Goal: Information Seeking & Learning: Compare options

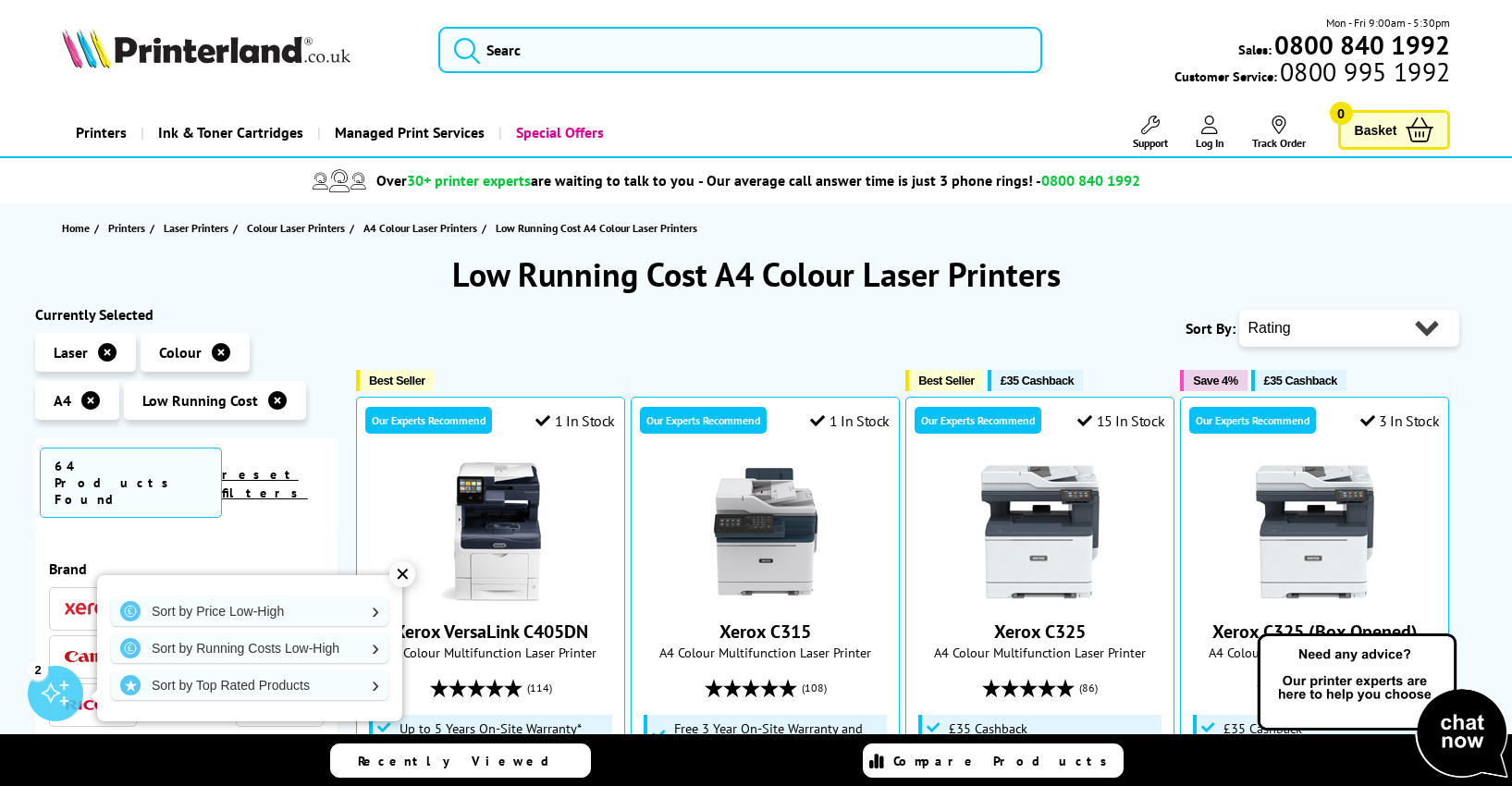
click at [402, 572] on div "✕" at bounding box center [403, 574] width 26 height 26
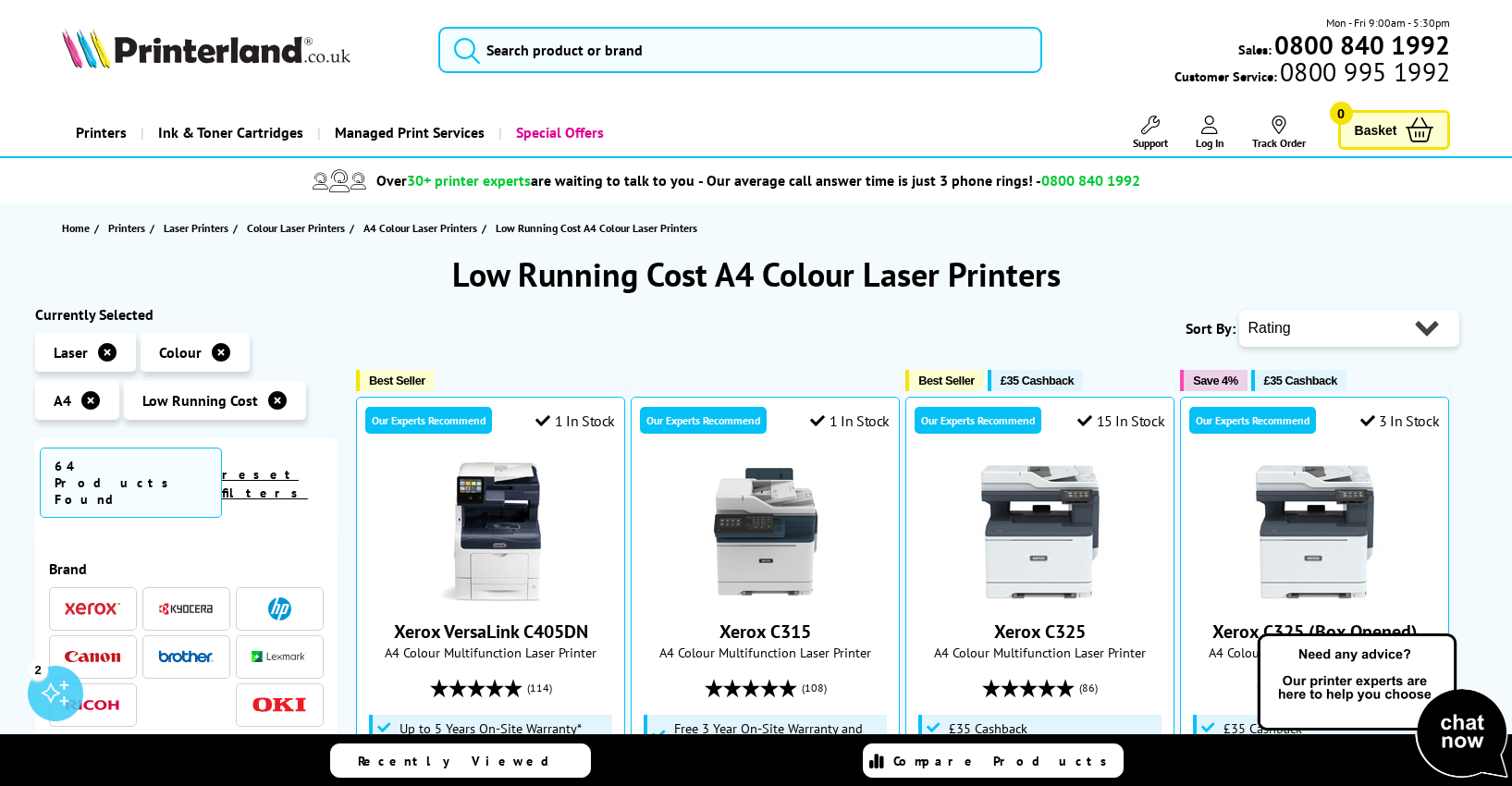
click at [1377, 334] on select "Popularity Rating Price - Low to High Price - High to Low Running Costs - Low t…" at bounding box center [1349, 328] width 220 height 37
select select "Price Ascending"
click at [1239, 310] on select "Popularity Rating Price - Low to High Price - High to Low Running Costs - Low t…" at bounding box center [1349, 328] width 220 height 37
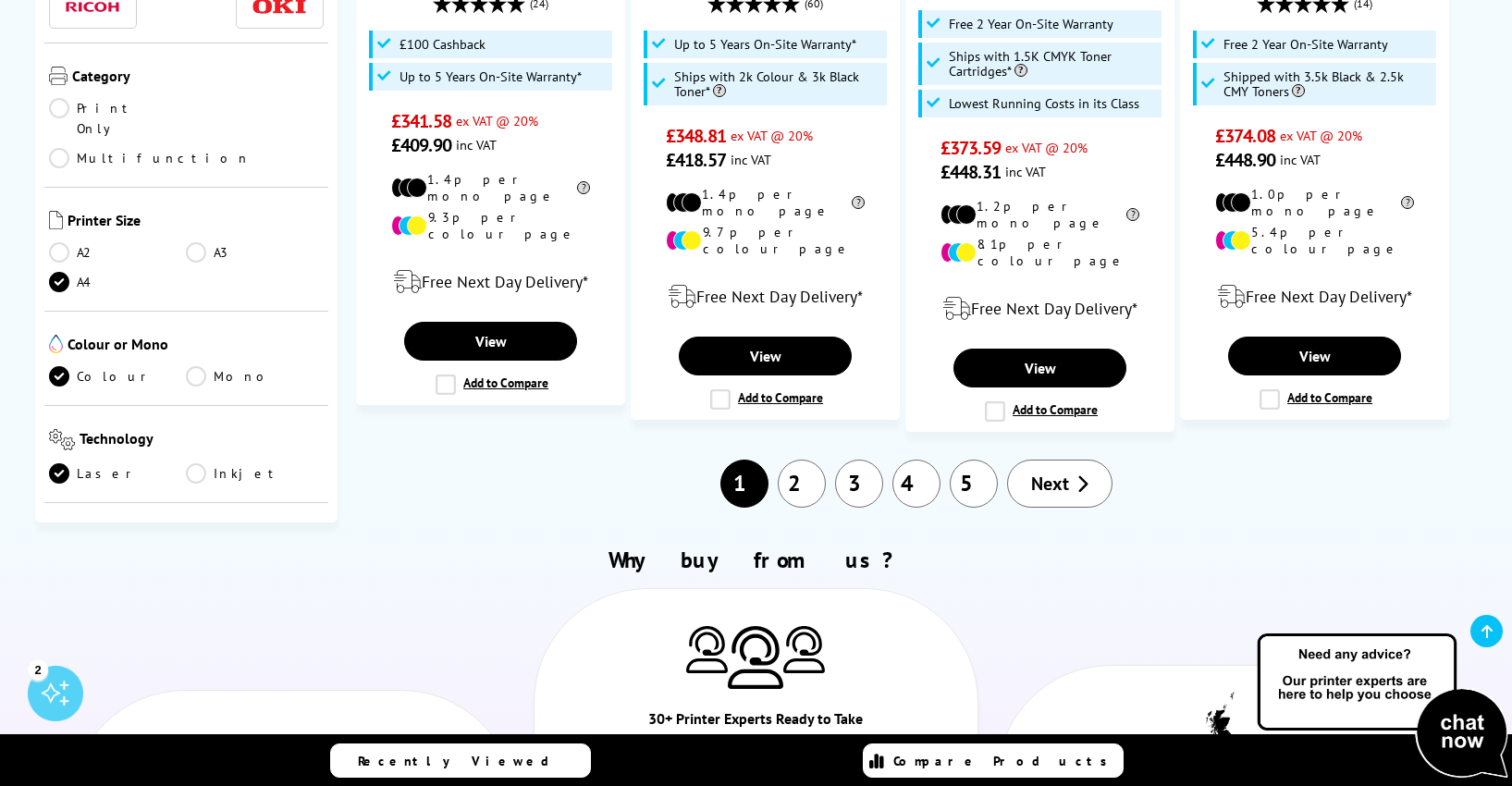
scroll to position [2282, 0]
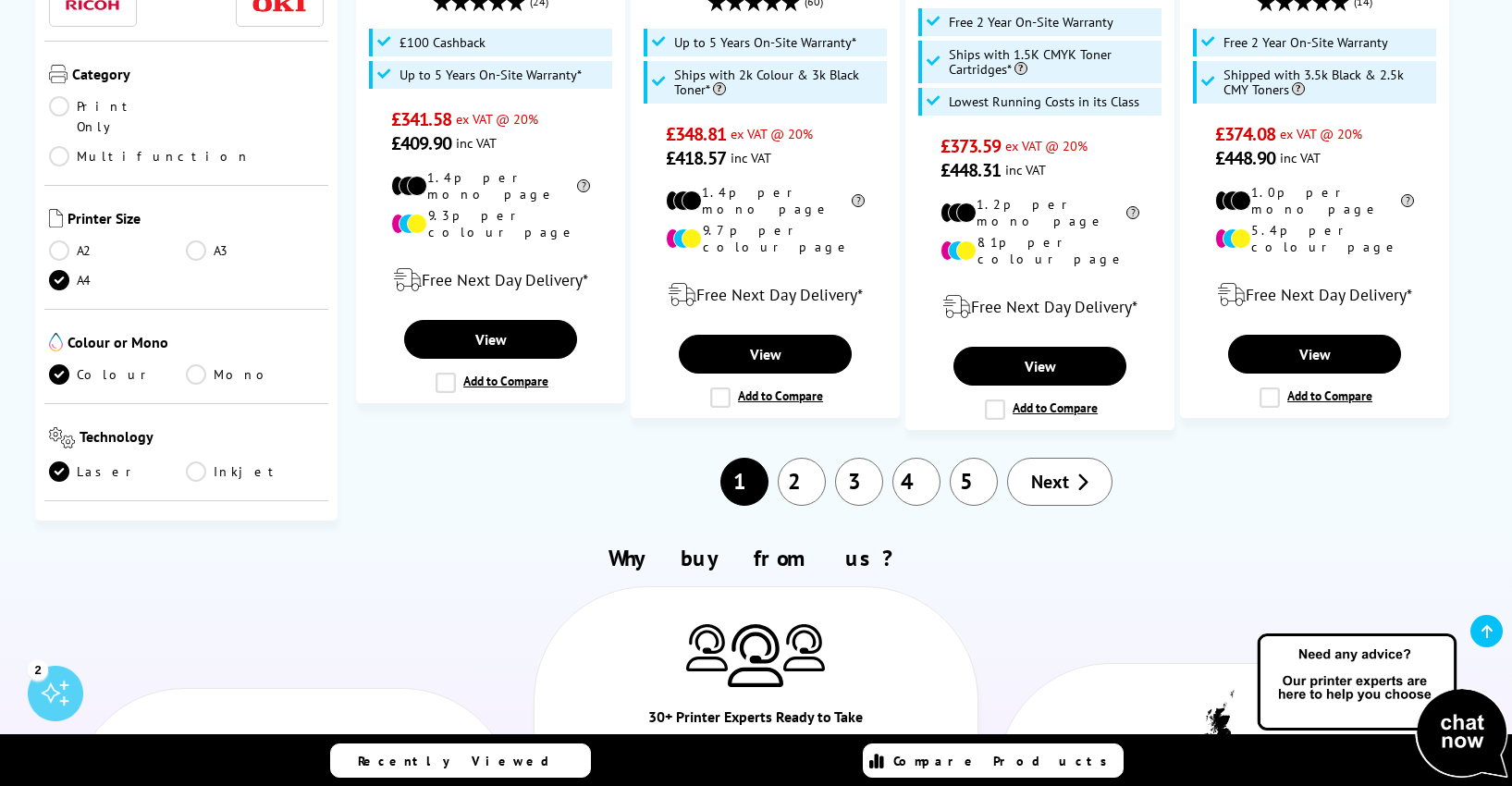
click at [795, 458] on link "2" at bounding box center [802, 482] width 48 height 48
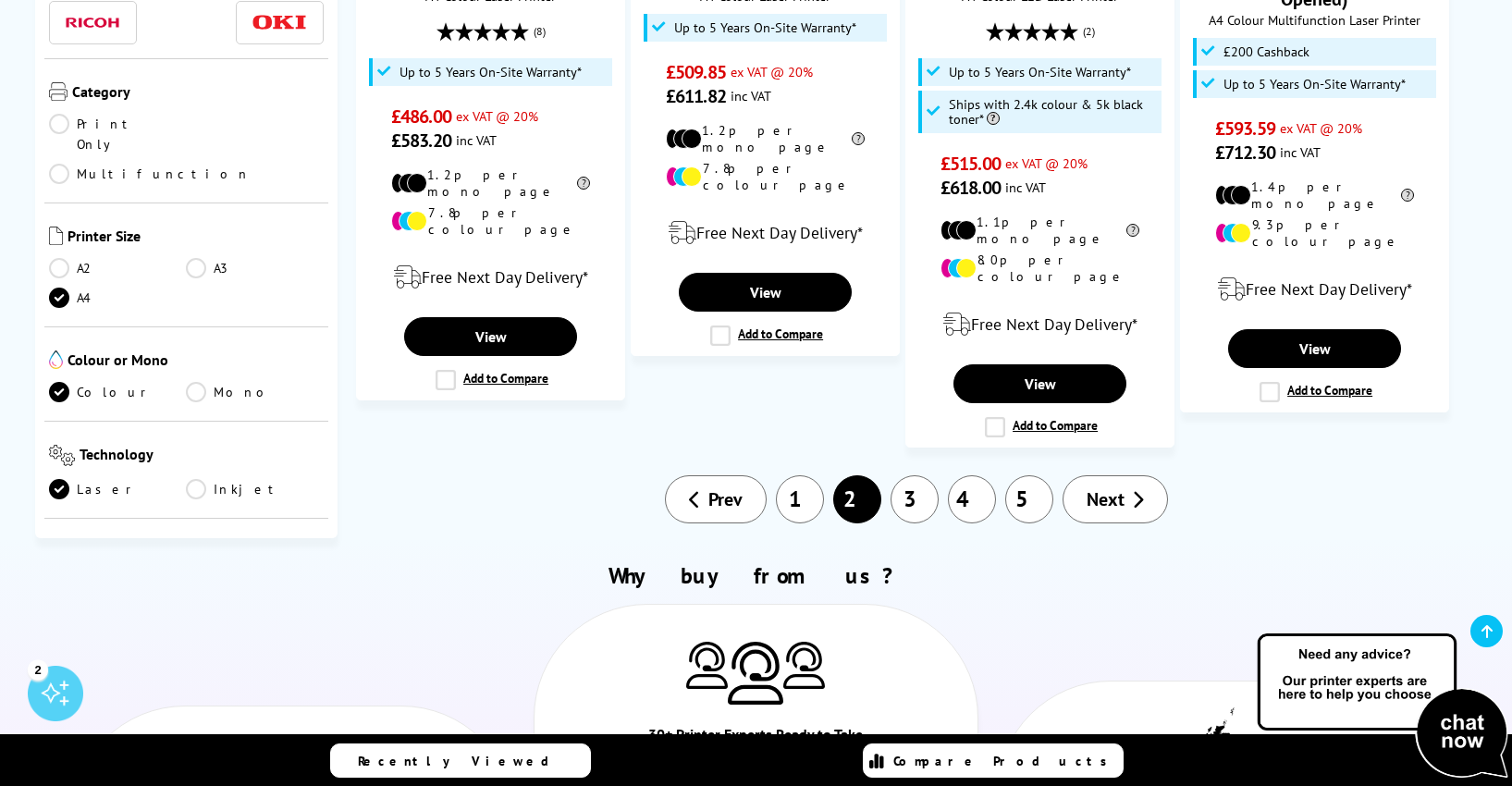
scroll to position [2192, 0]
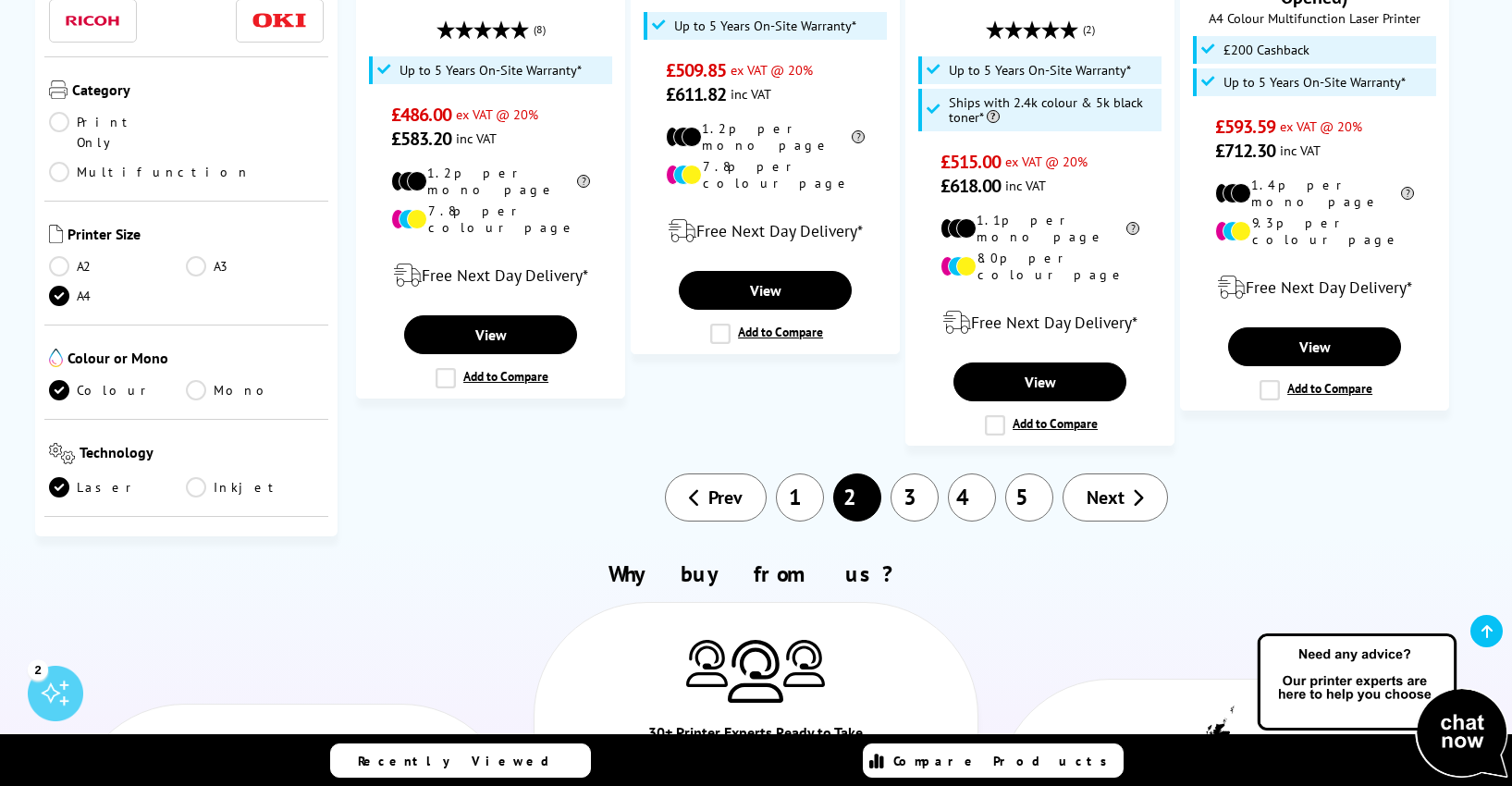
drag, startPoint x: 920, startPoint y: 424, endPoint x: 920, endPoint y: 441, distance: 17.0
click at [920, 474] on link "3" at bounding box center [914, 498] width 48 height 48
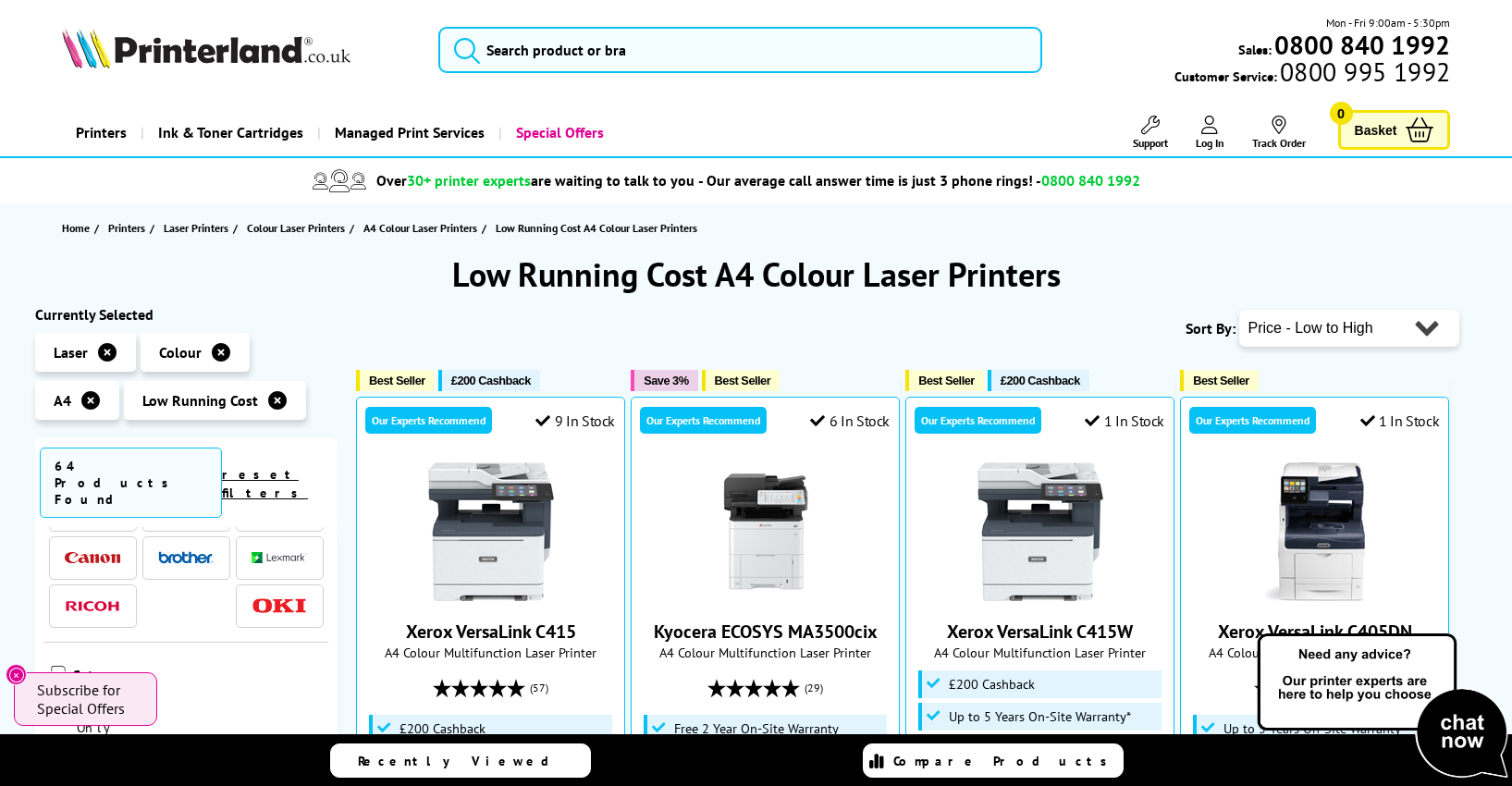
scroll to position [105, 0]
click at [296, 466] on link "reset filters" at bounding box center [265, 484] width 86 height 35
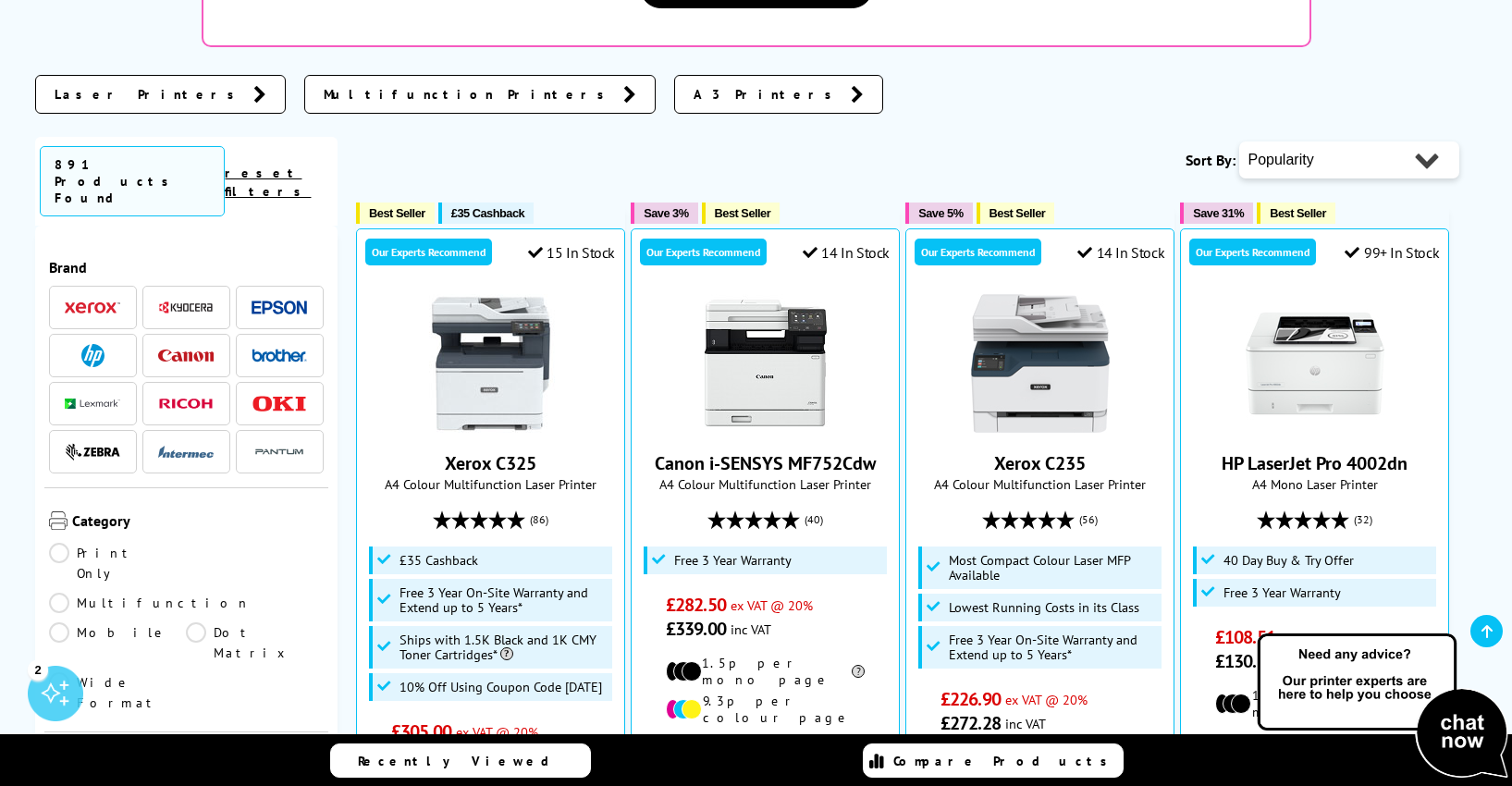
scroll to position [508, 0]
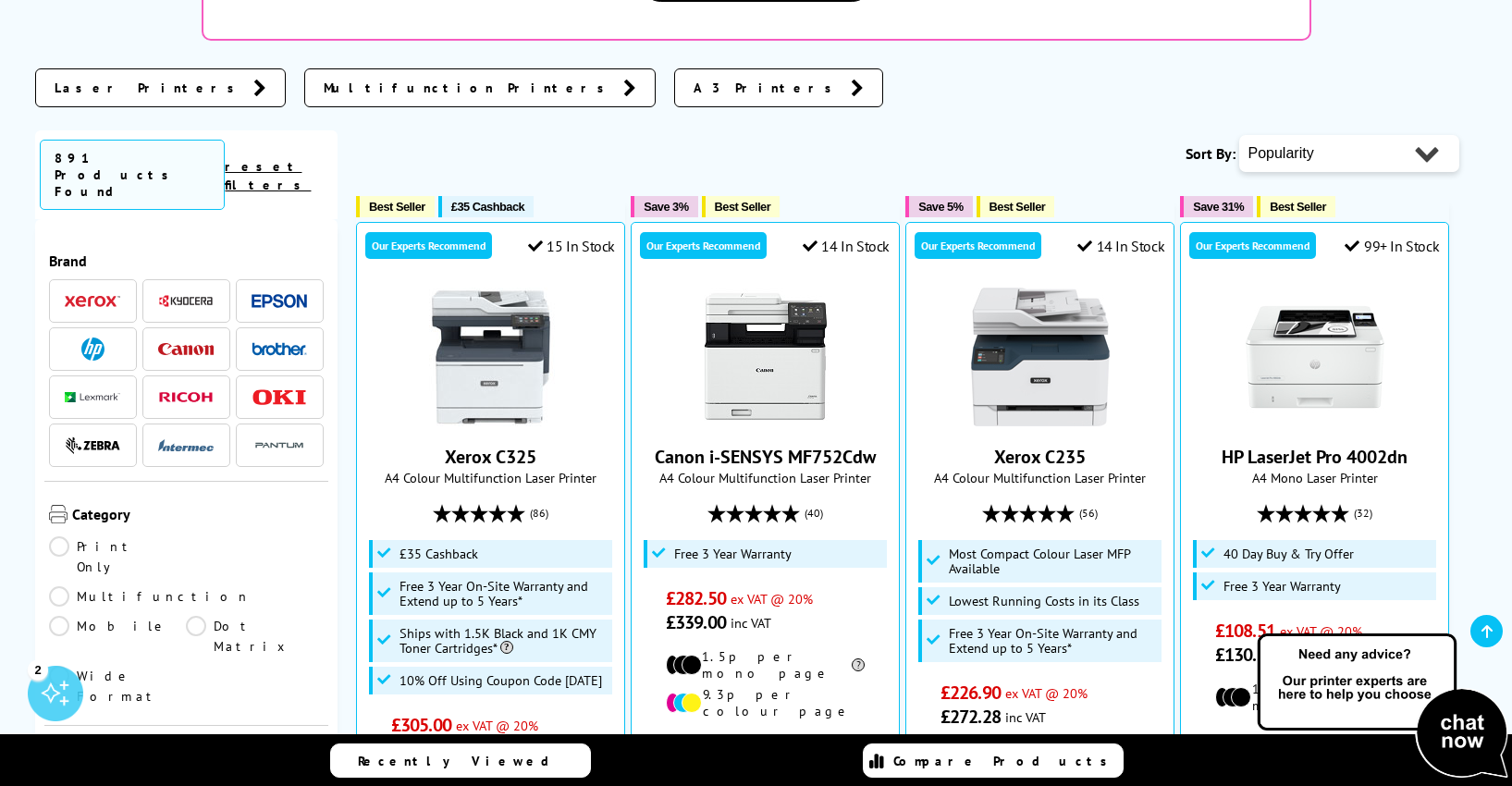
drag, startPoint x: 98, startPoint y: 306, endPoint x: 105, endPoint y: 332, distance: 26.9
click at [98, 393] on img at bounding box center [92, 398] width 56 height 11
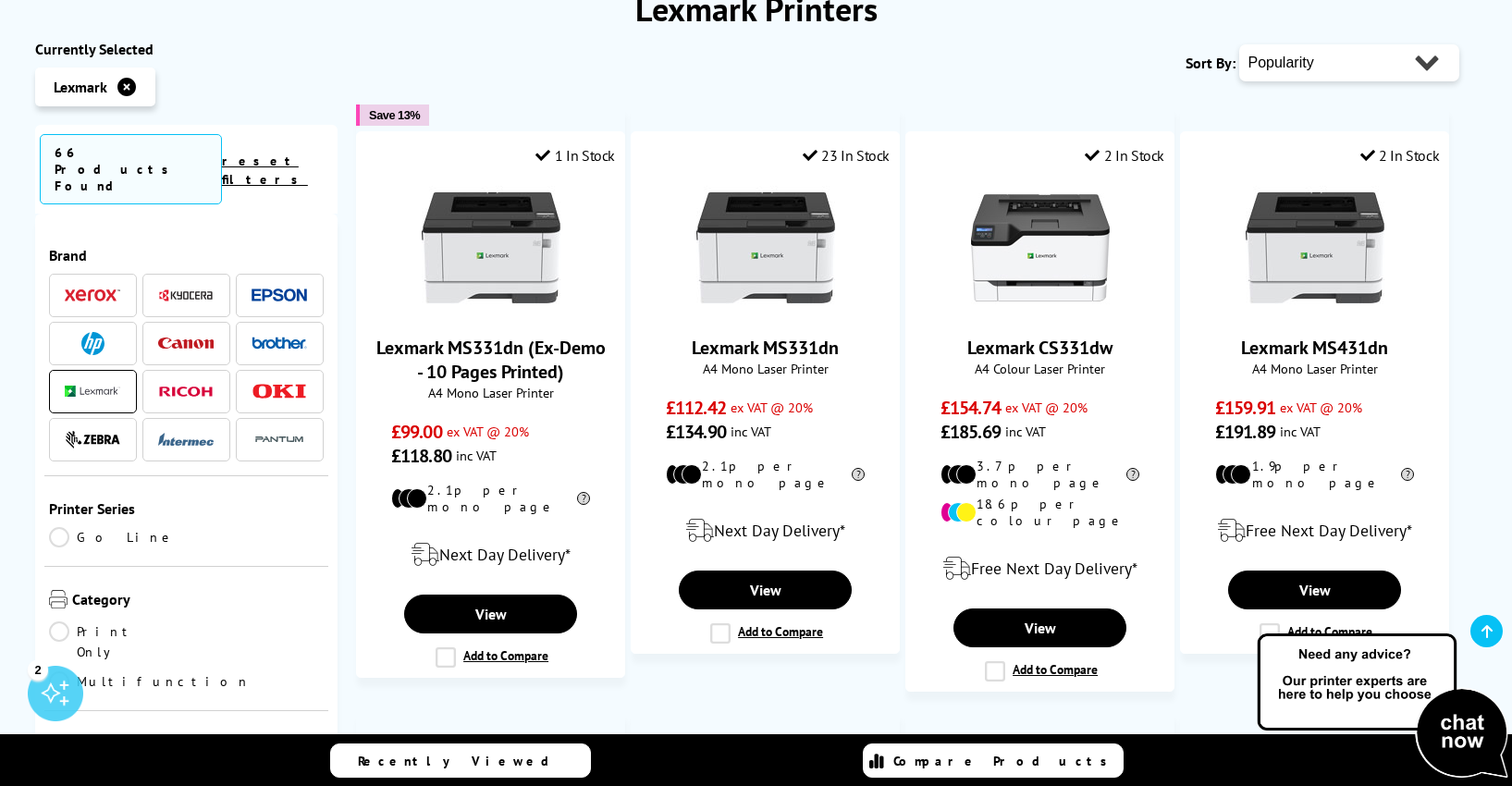
scroll to position [261, 0]
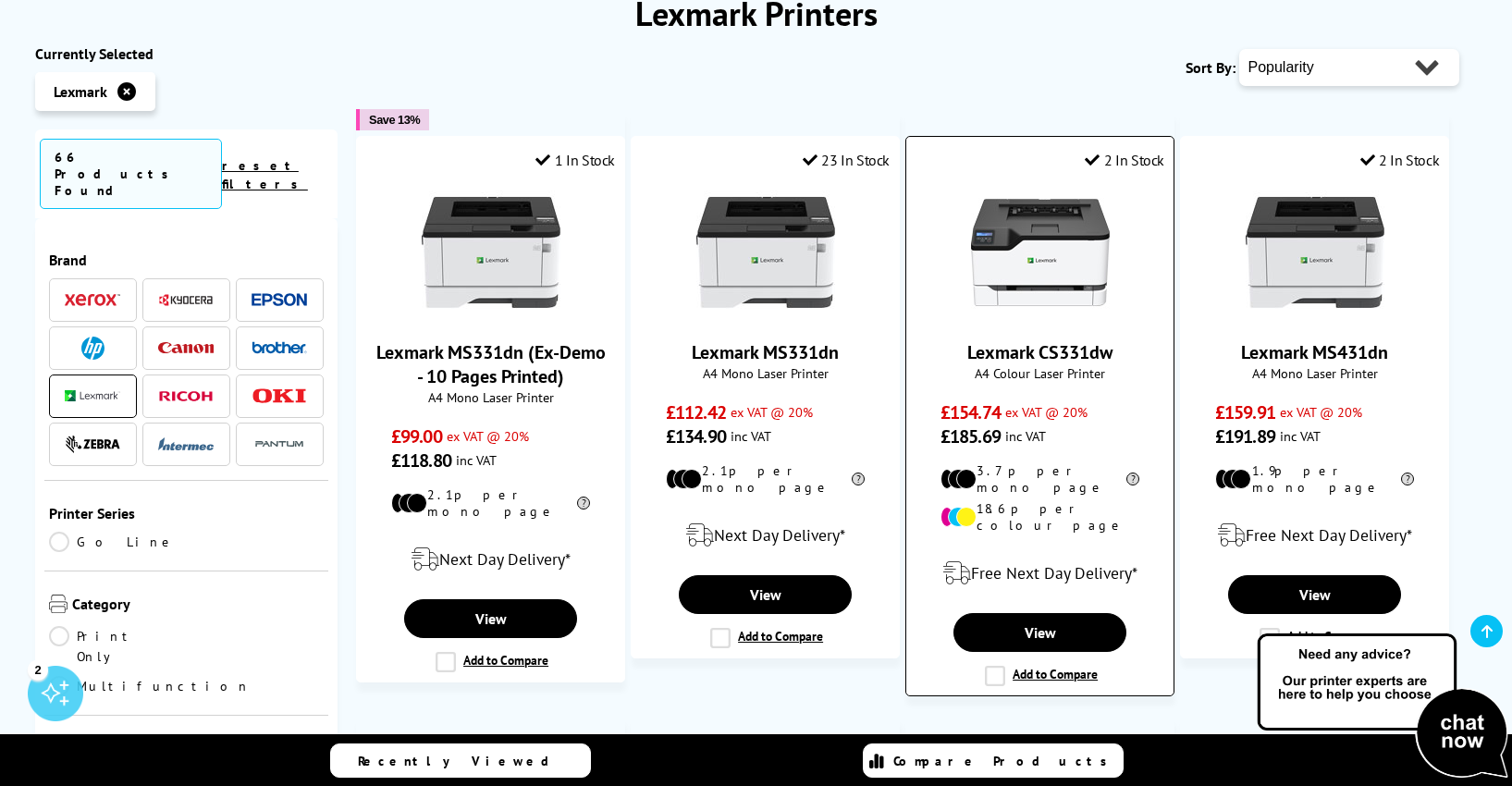
click at [996, 666] on label "Add to Compare" at bounding box center [1040, 676] width 113 height 21
click at [0, 0] on input "Add to Compare" at bounding box center [0, 0] width 0 height 0
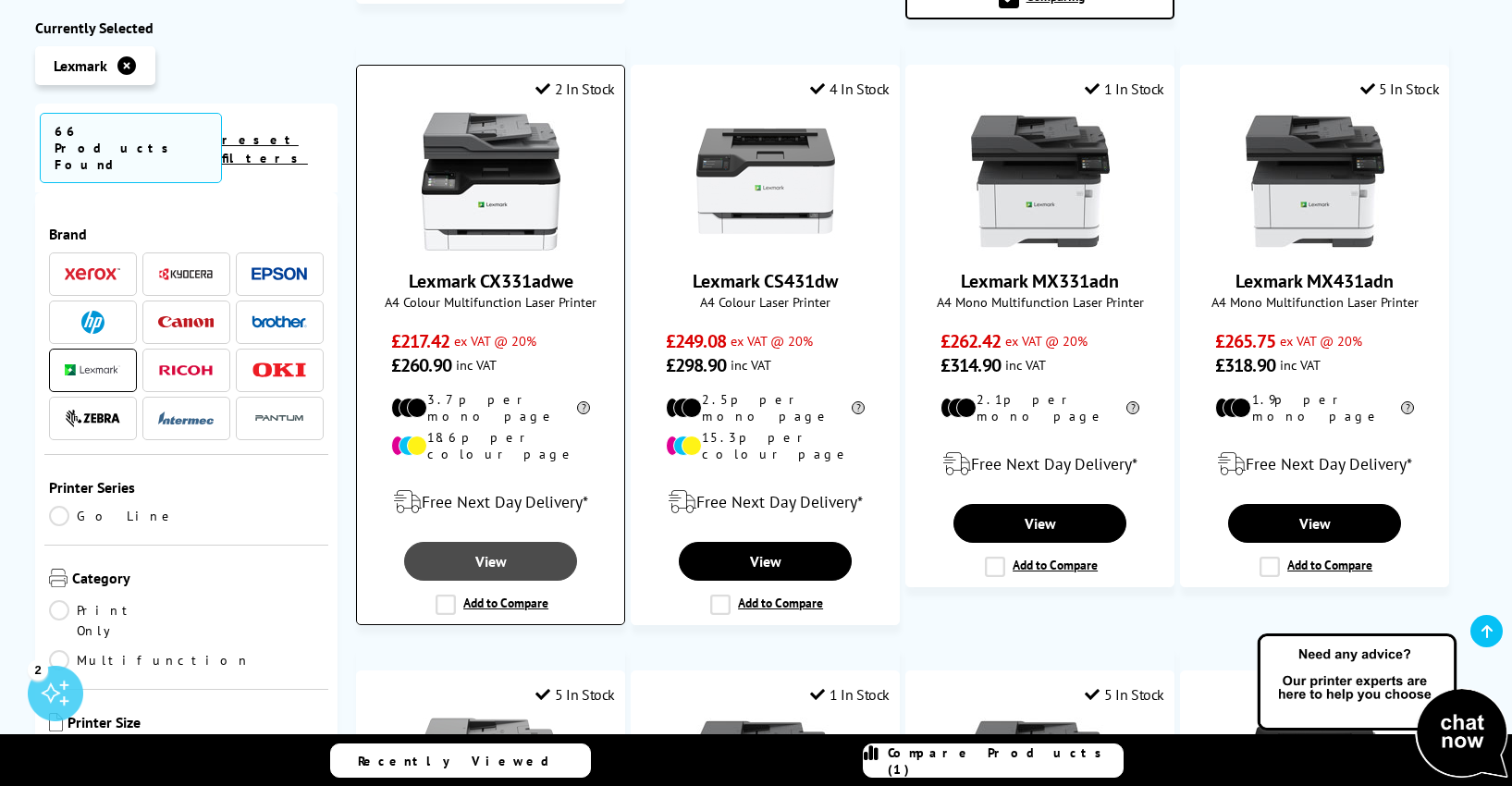
scroll to position [972, 0]
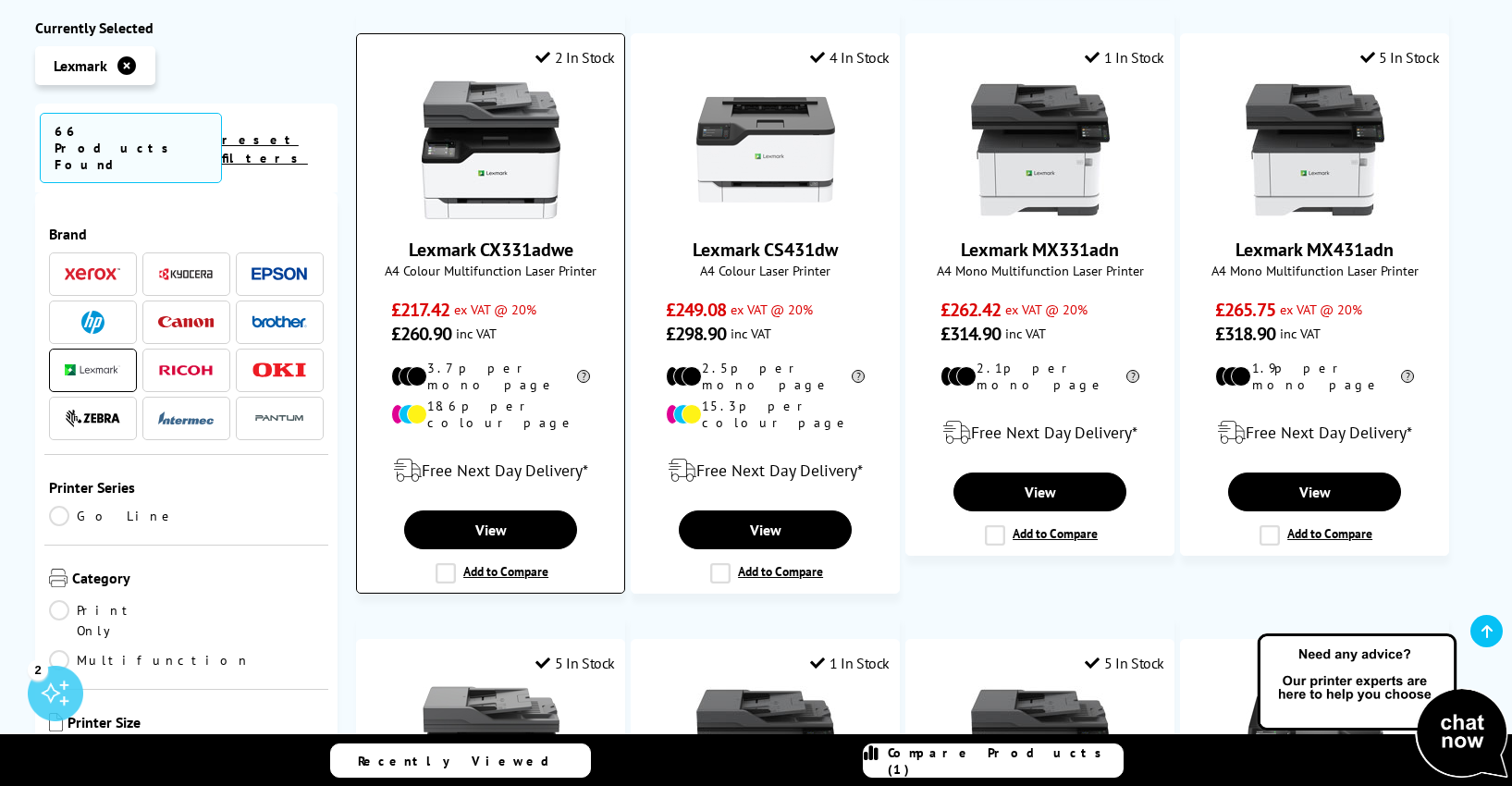
click at [450, 563] on label "Add to Compare" at bounding box center [491, 573] width 113 height 21
click at [0, 0] on input "Add to Compare" at bounding box center [0, 0] width 0 height 0
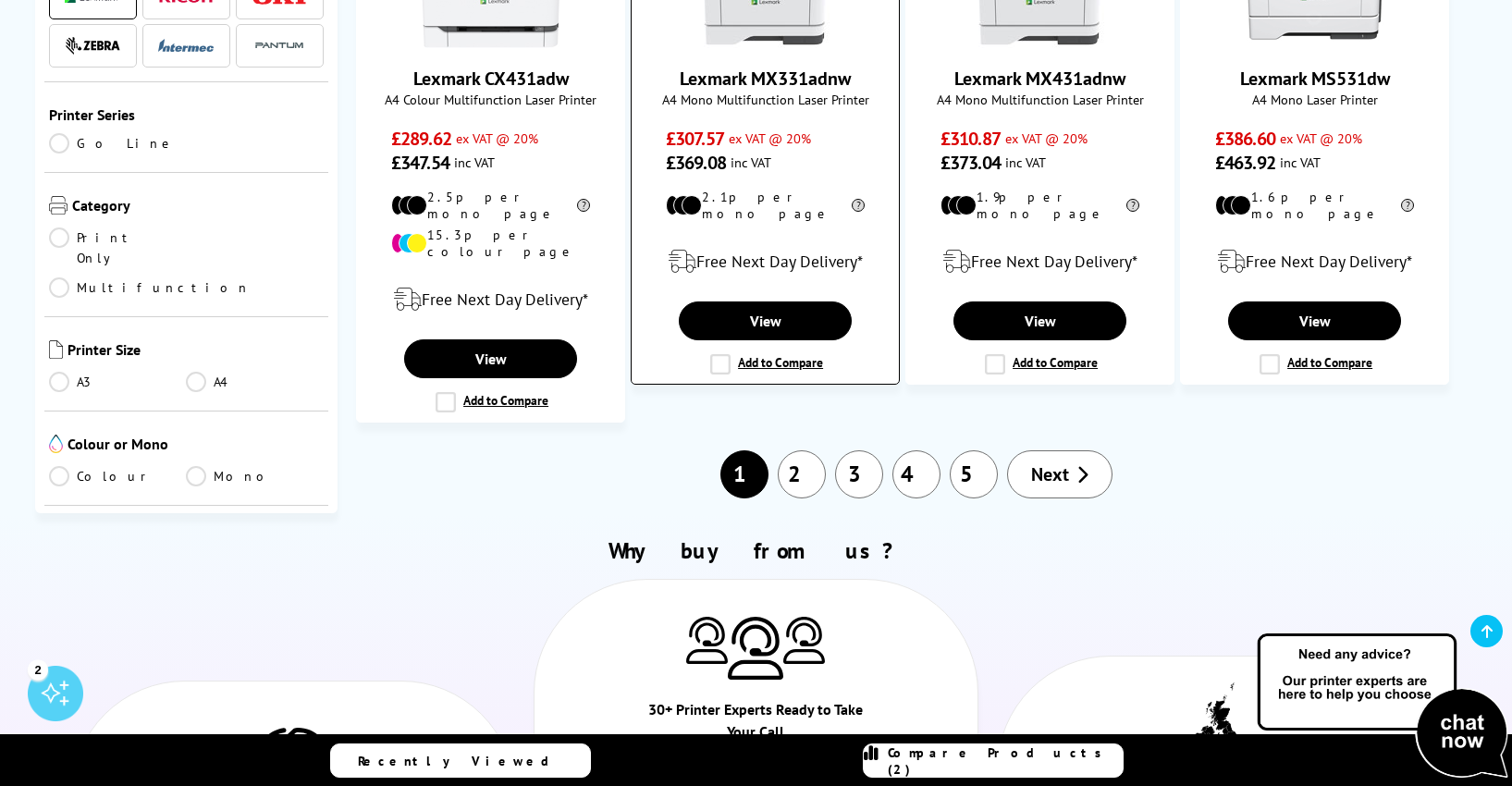
scroll to position [1757, 0]
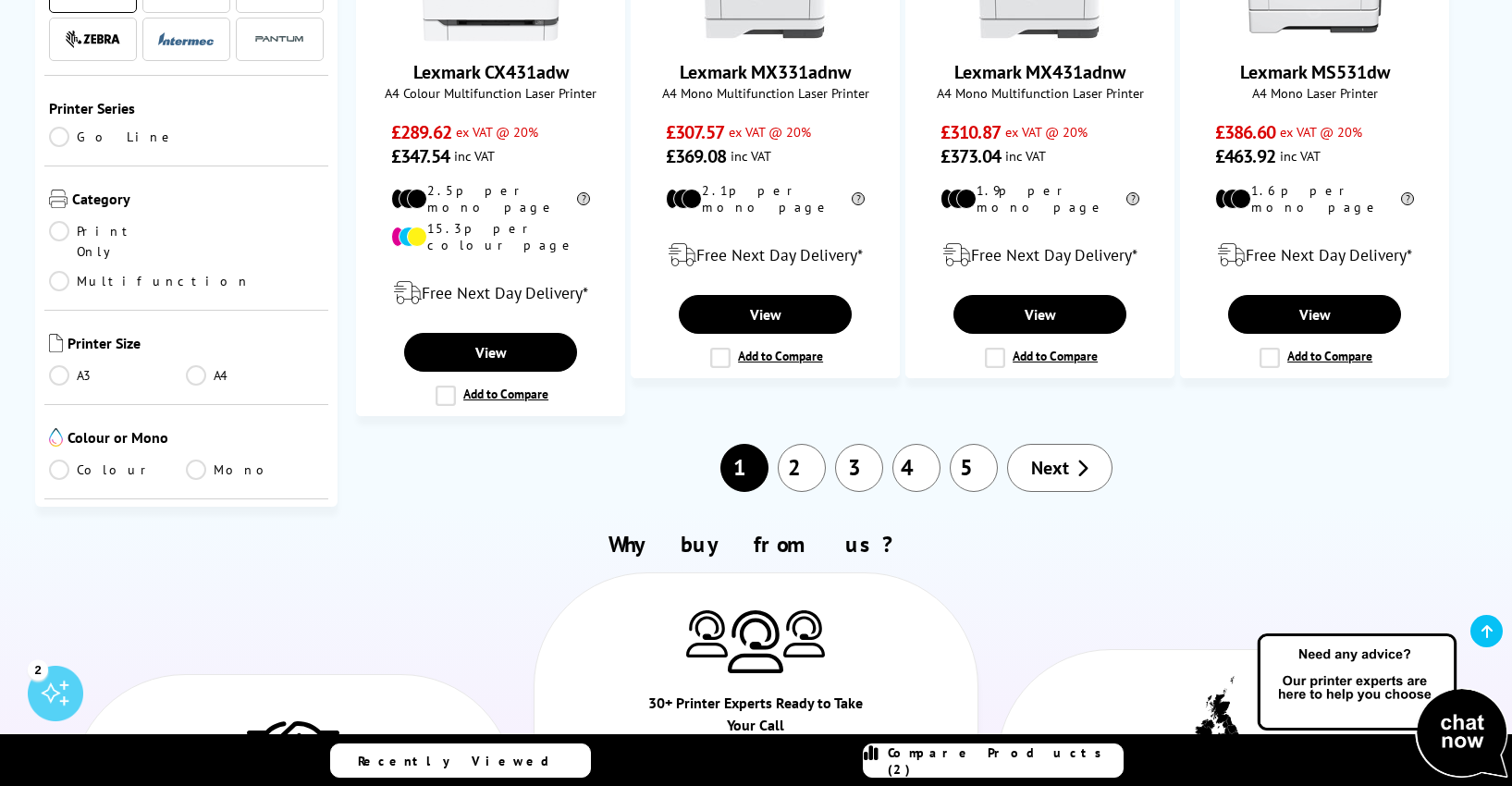
click at [798, 444] on link "2" at bounding box center [802, 468] width 48 height 48
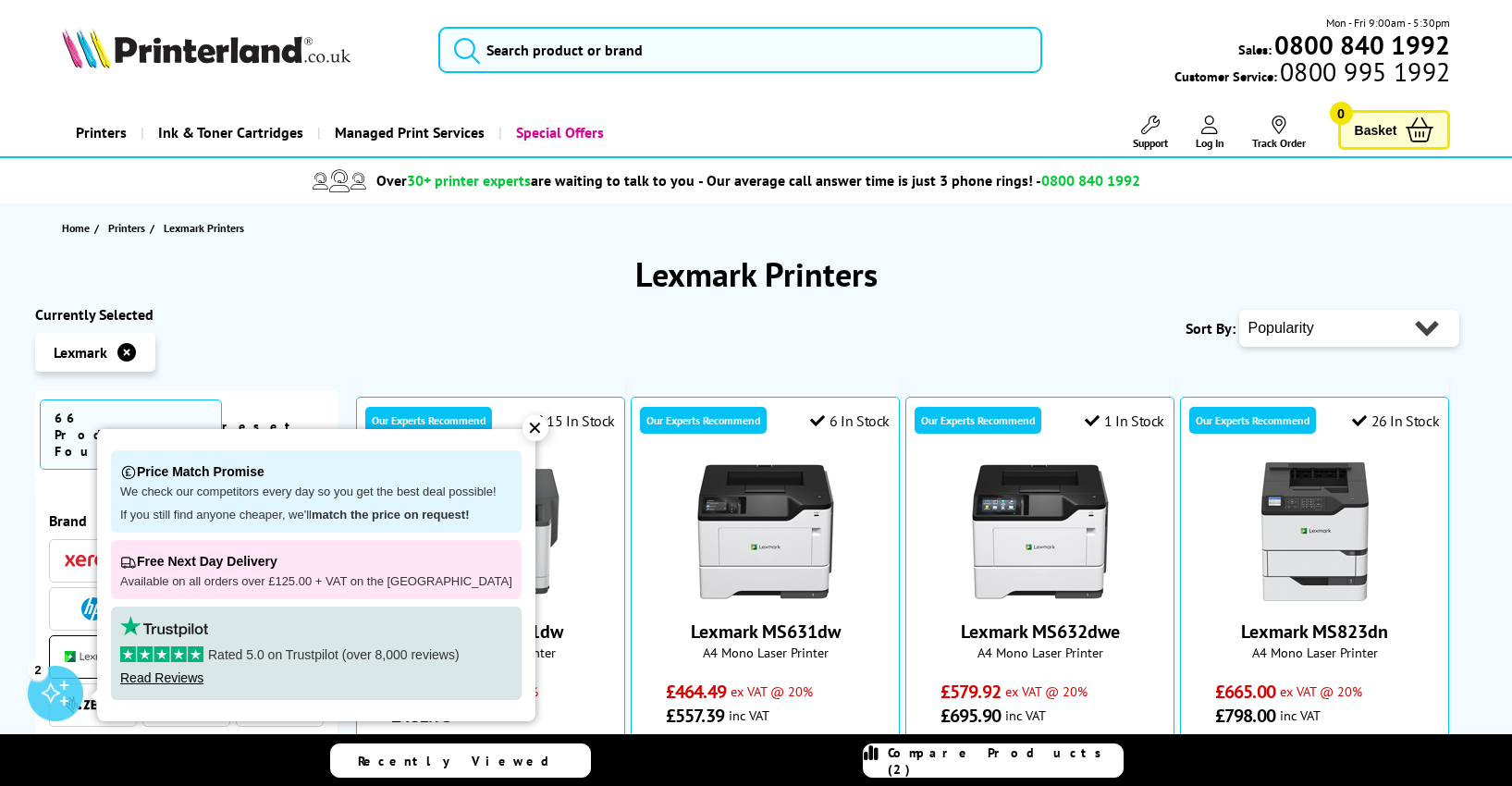
click at [522, 426] on div "✕" at bounding box center [535, 428] width 26 height 26
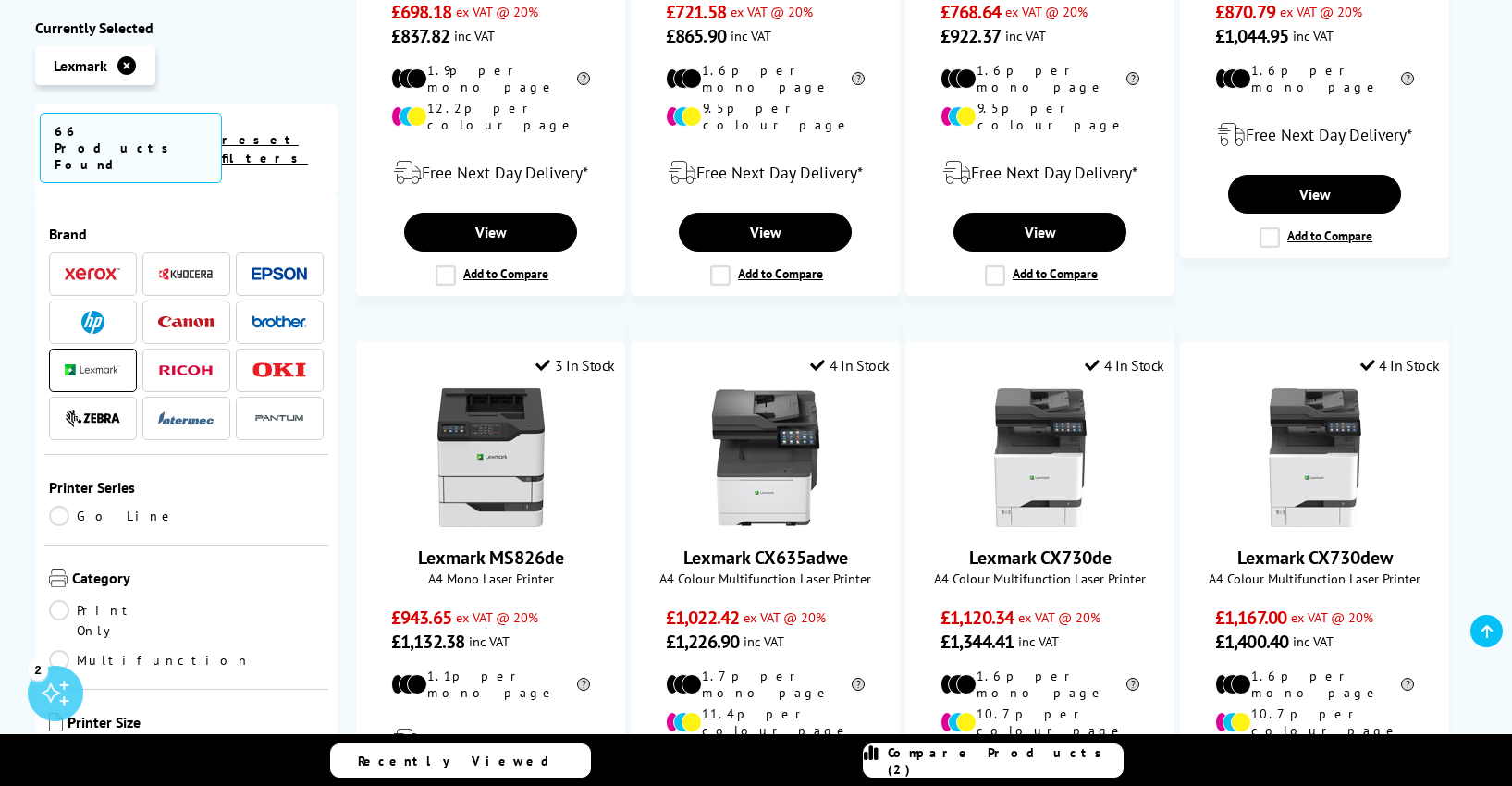
scroll to position [1288, 0]
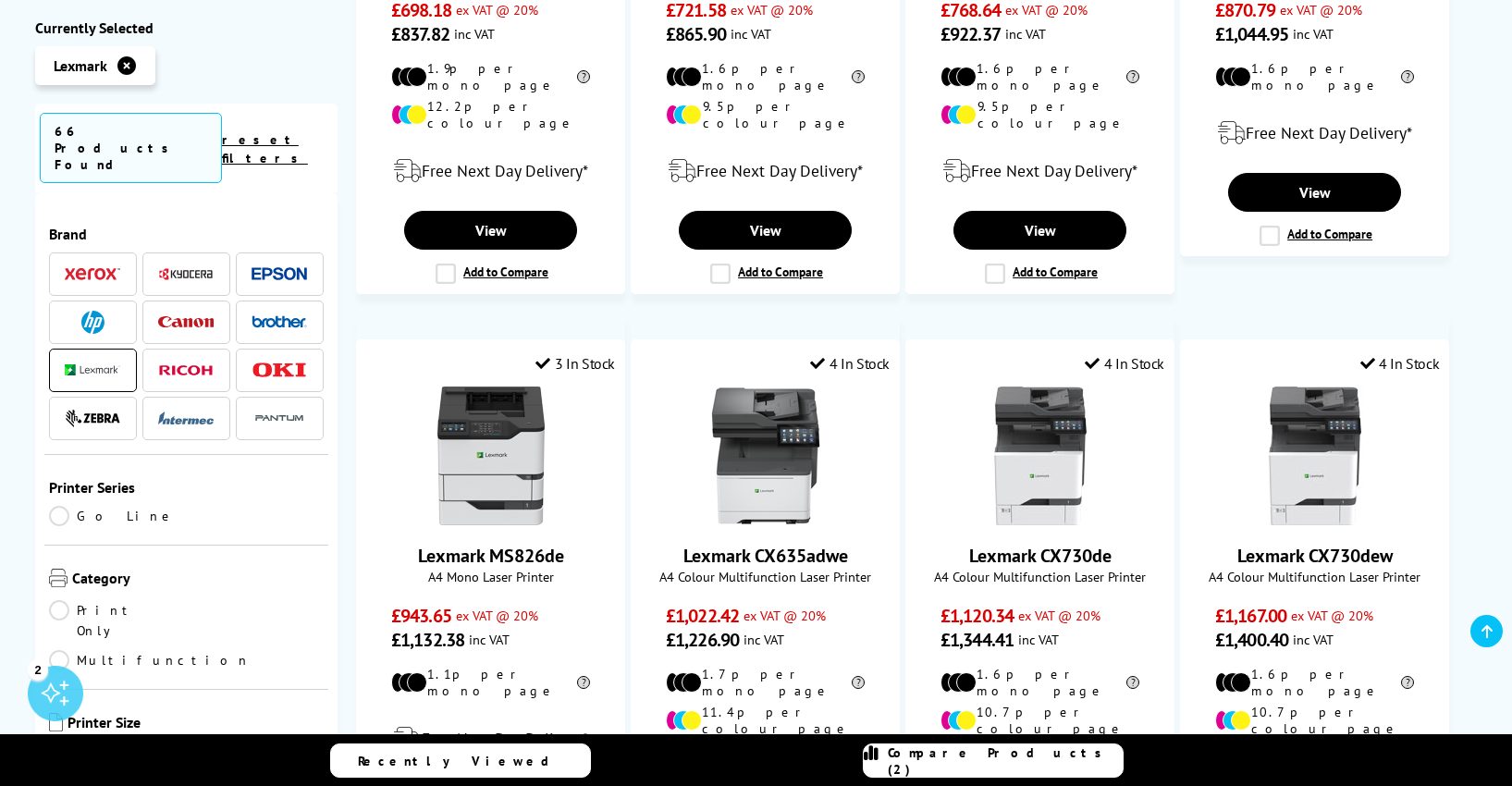
click at [1003, 764] on span "Compare Products (2)" at bounding box center [1005, 761] width 235 height 34
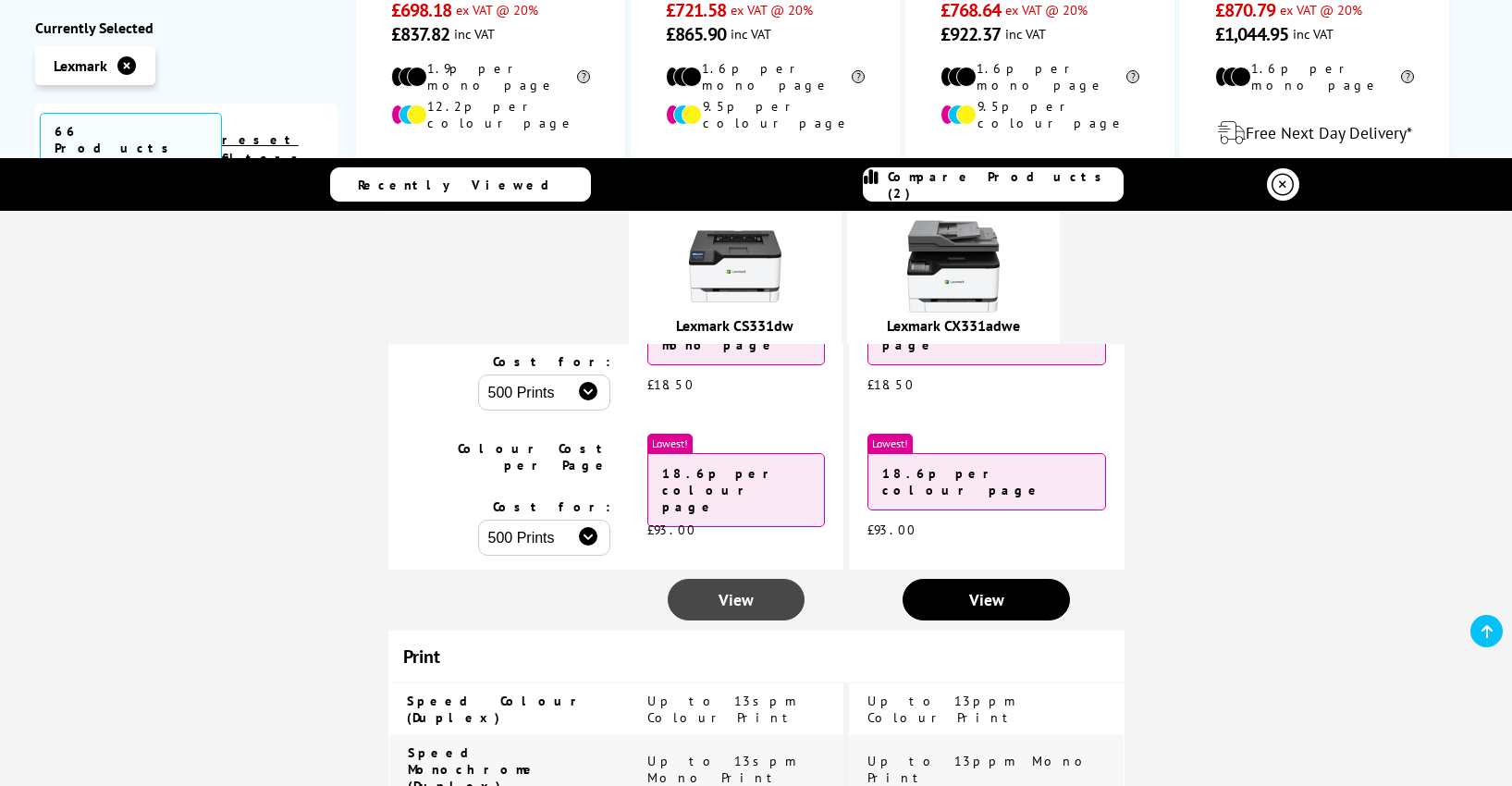
scroll to position [326, 0]
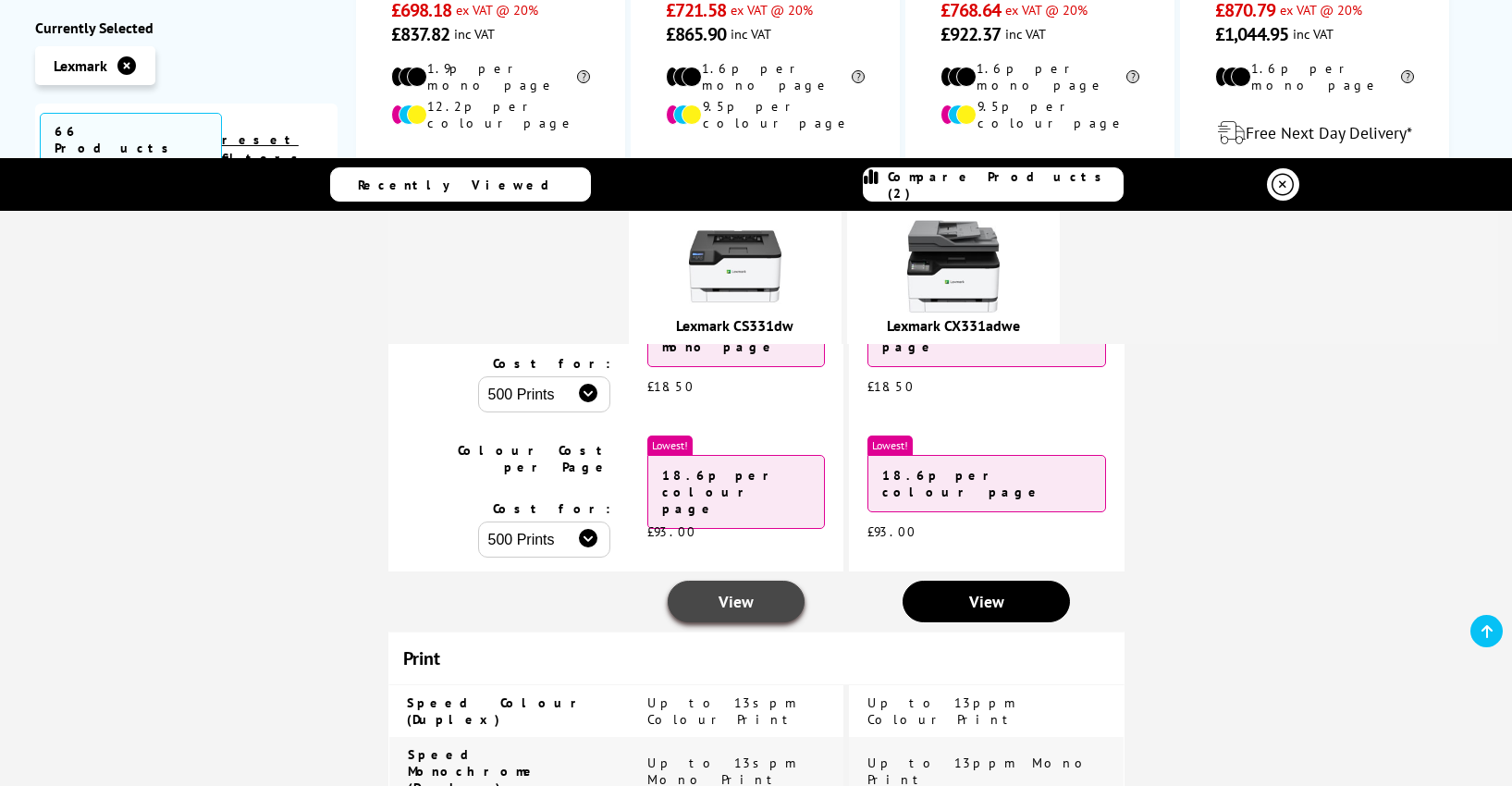
click at [753, 591] on span "View" at bounding box center [736, 601] width 35 height 21
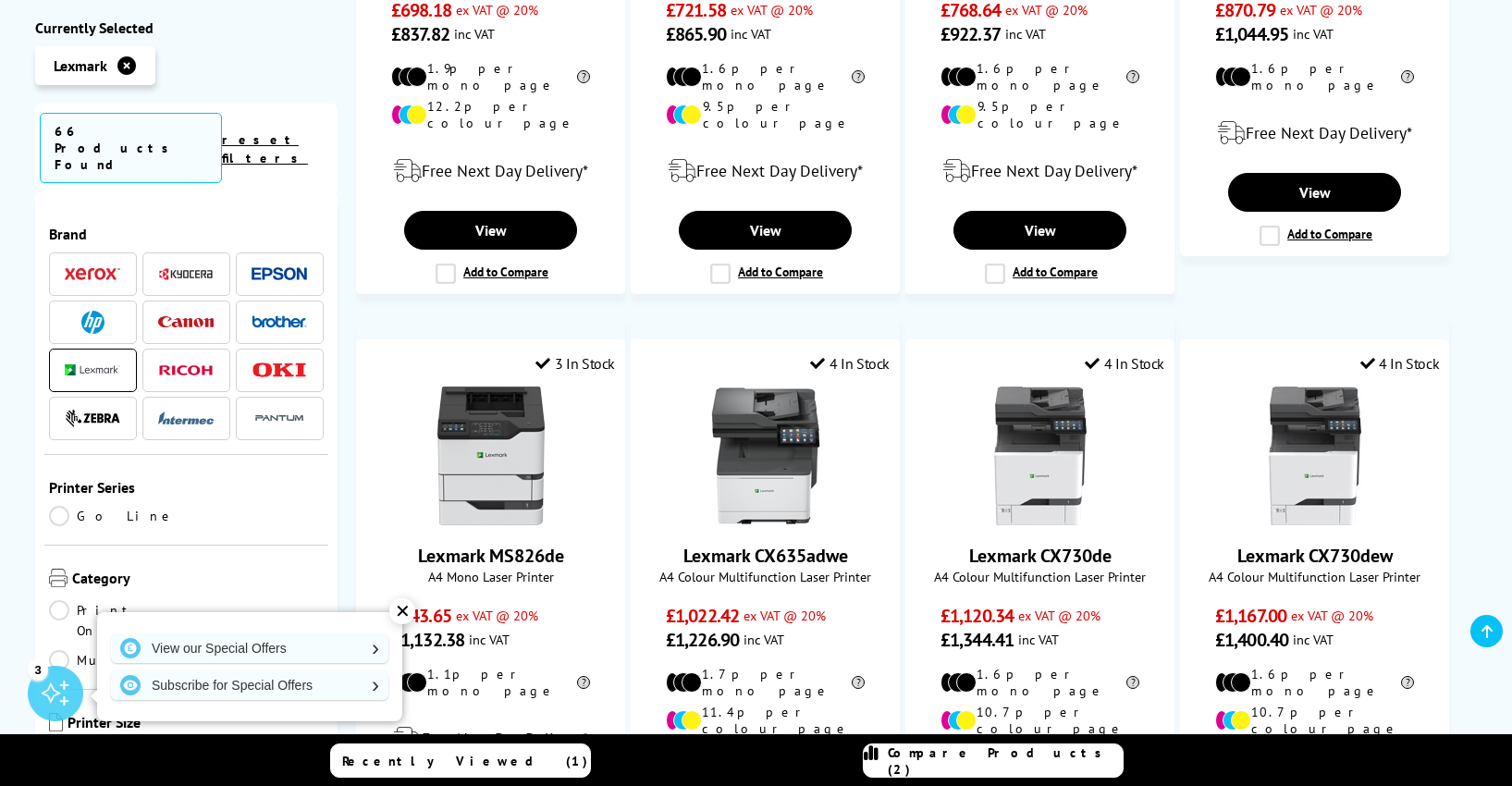
click at [946, 762] on span "Compare Products (2)" at bounding box center [1005, 761] width 235 height 34
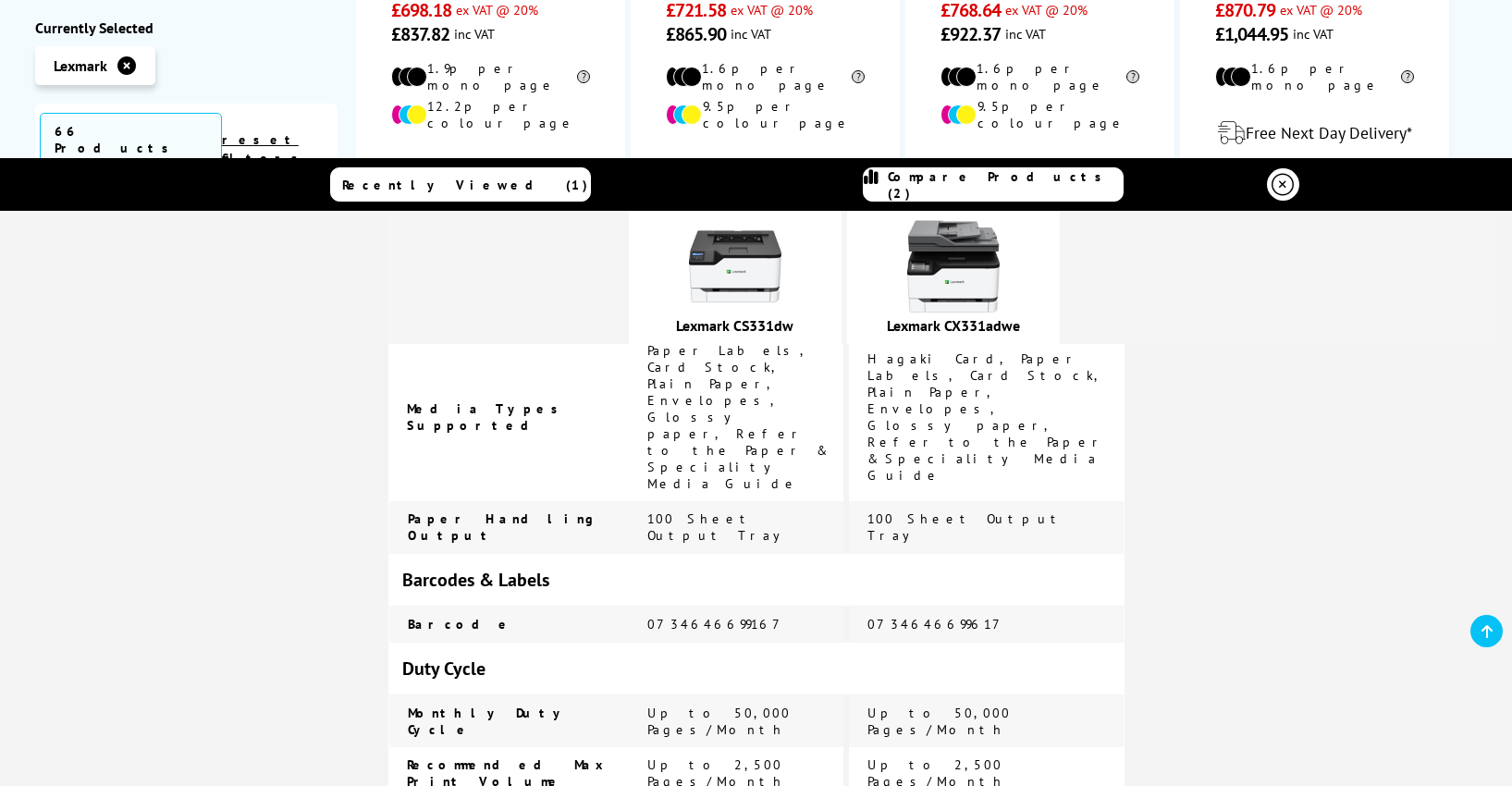
scroll to position [3733, 0]
